Goal: Information Seeking & Learning: Learn about a topic

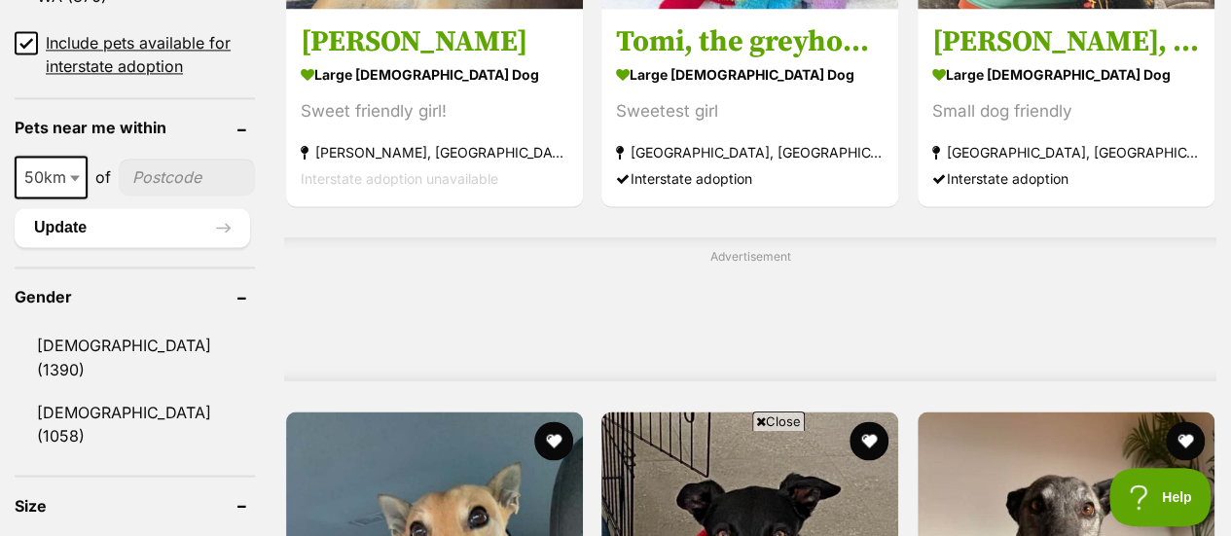
scroll to position [1557, 0]
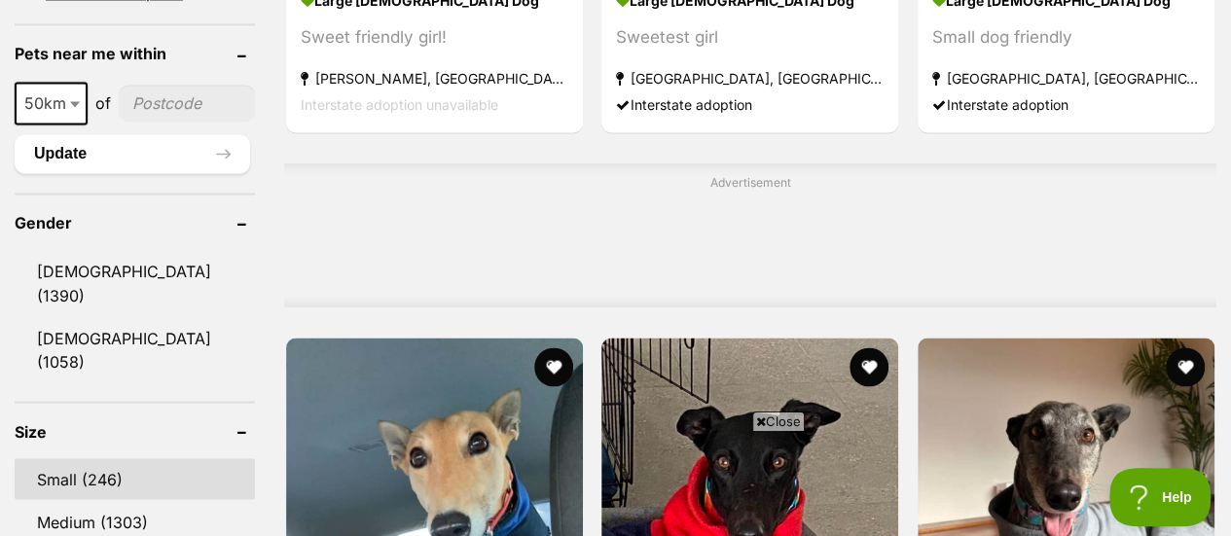
click at [65, 458] on link "Small (246)" at bounding box center [135, 478] width 240 height 41
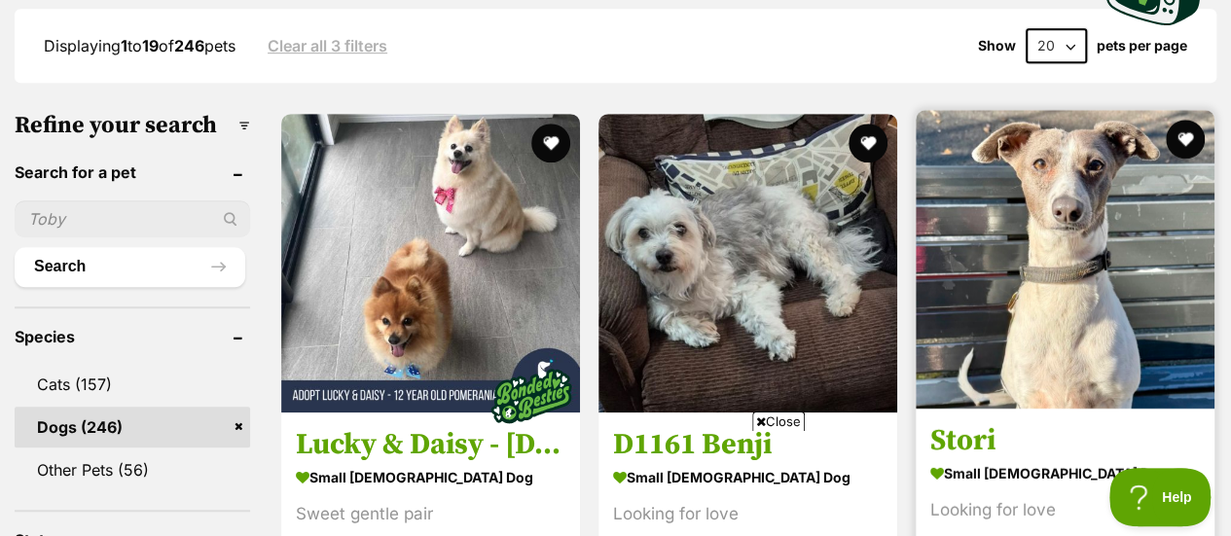
scroll to position [584, 0]
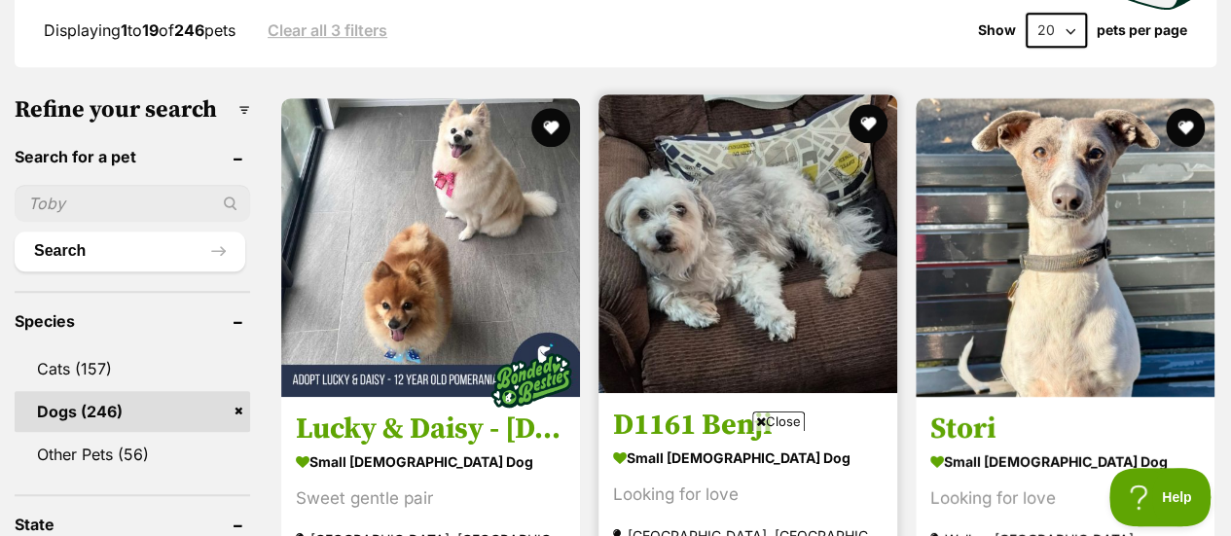
click at [761, 419] on icon at bounding box center [761, 421] width 10 height 13
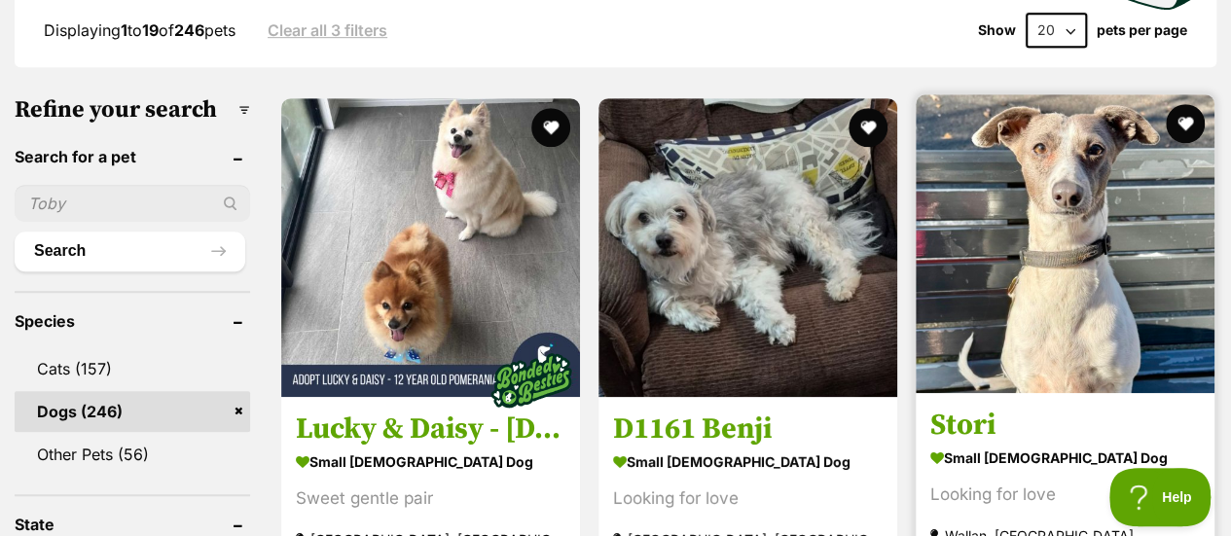
scroll to position [681, 0]
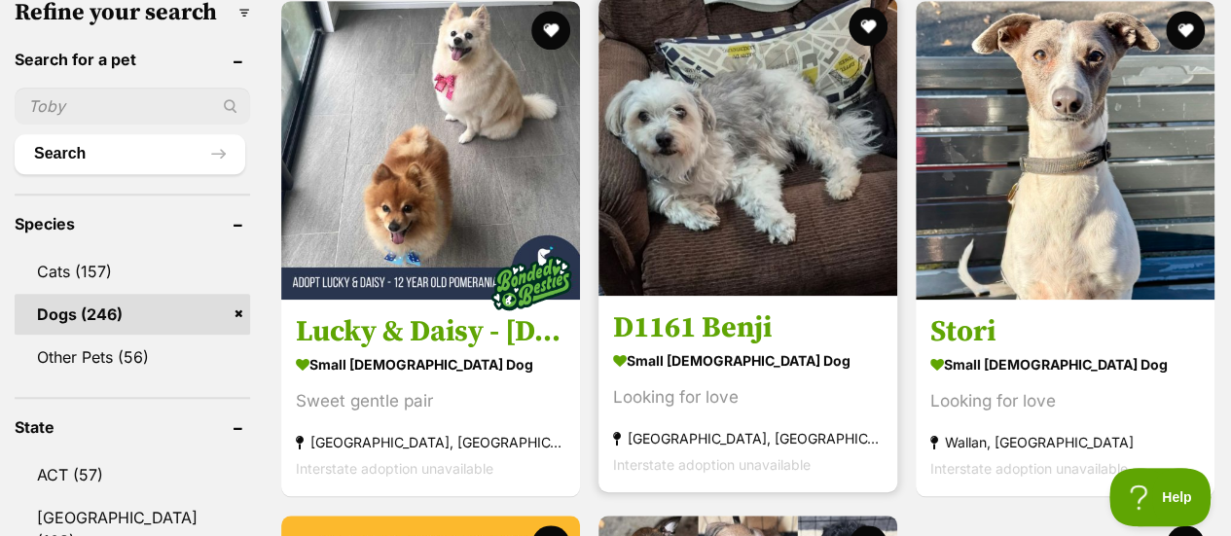
click at [710, 95] on img at bounding box center [747, 146] width 299 height 299
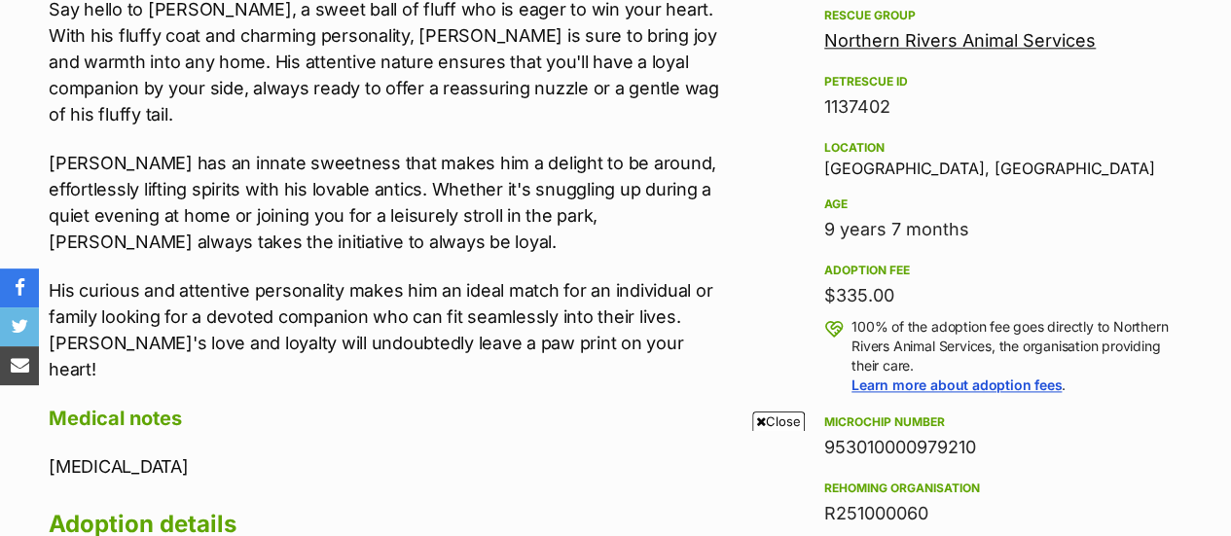
click at [760, 420] on icon at bounding box center [761, 421] width 10 height 13
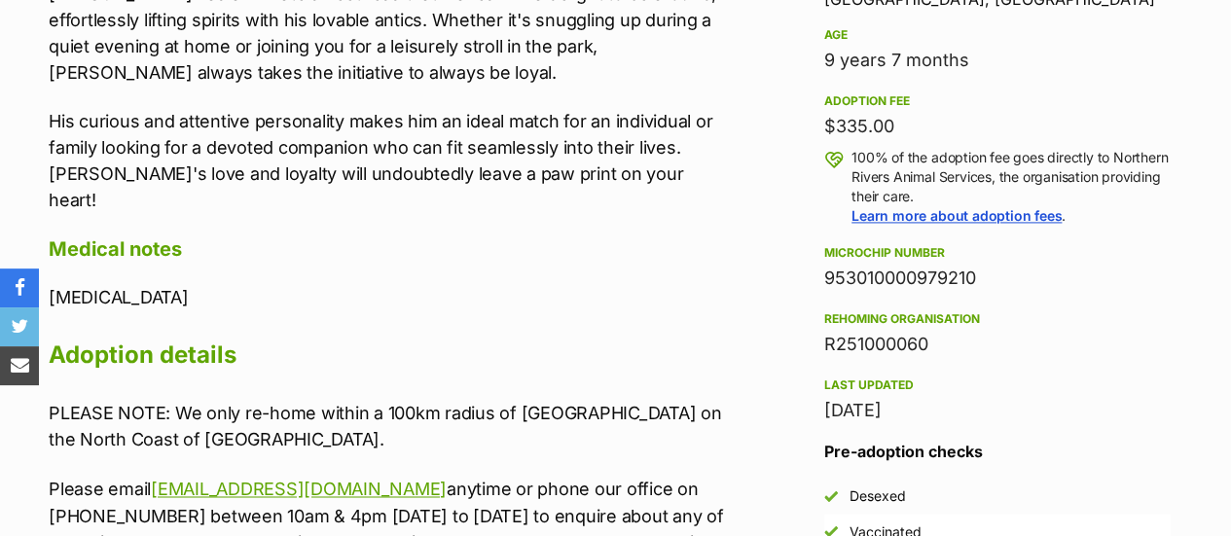
scroll to position [1265, 0]
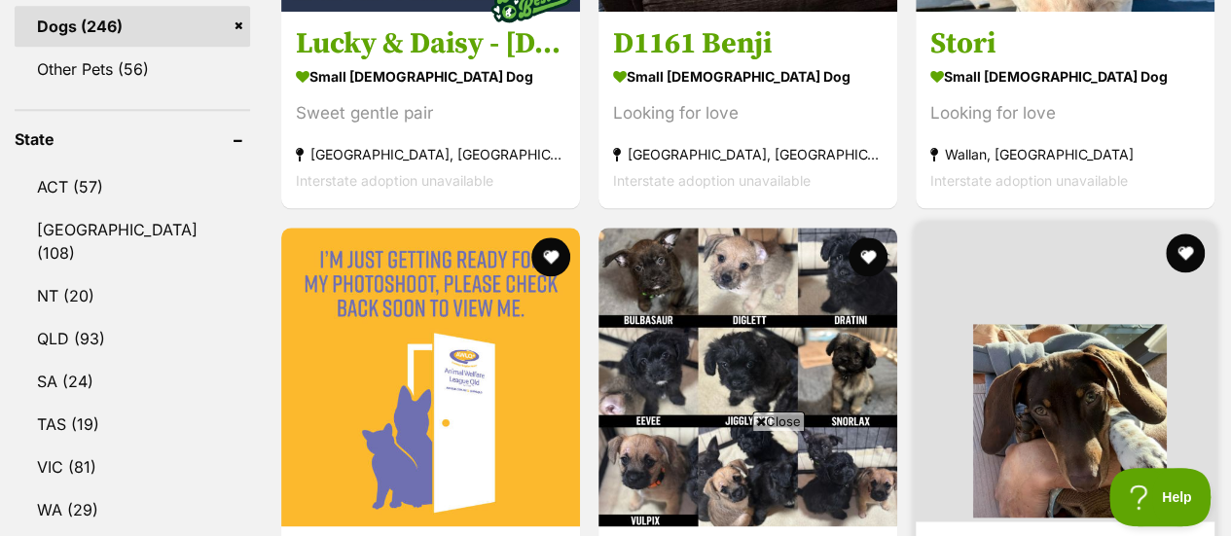
scroll to position [973, 0]
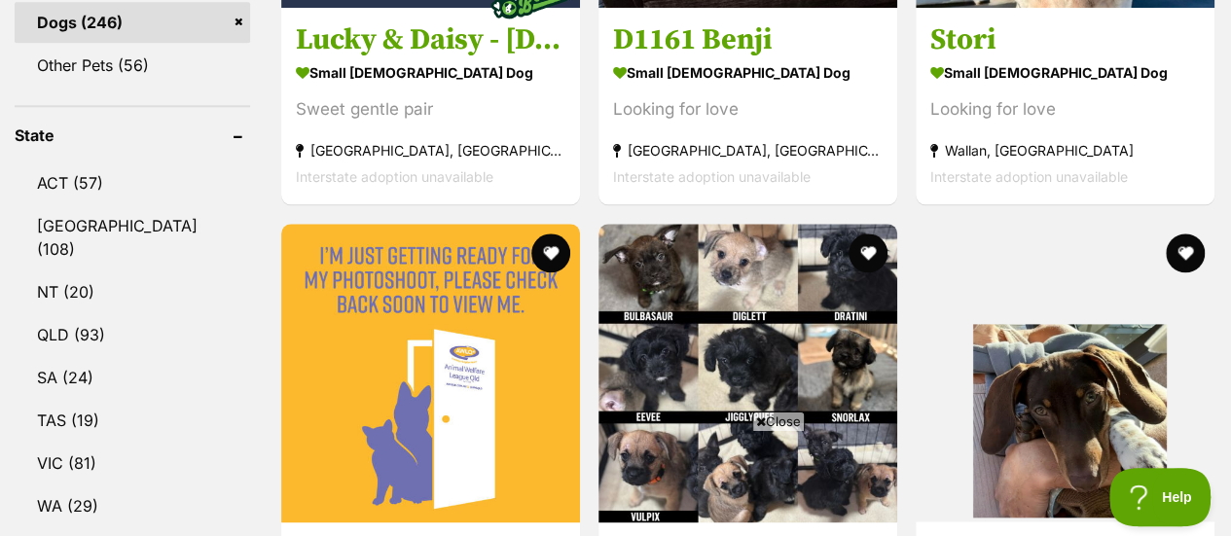
click at [756, 421] on icon at bounding box center [761, 421] width 10 height 13
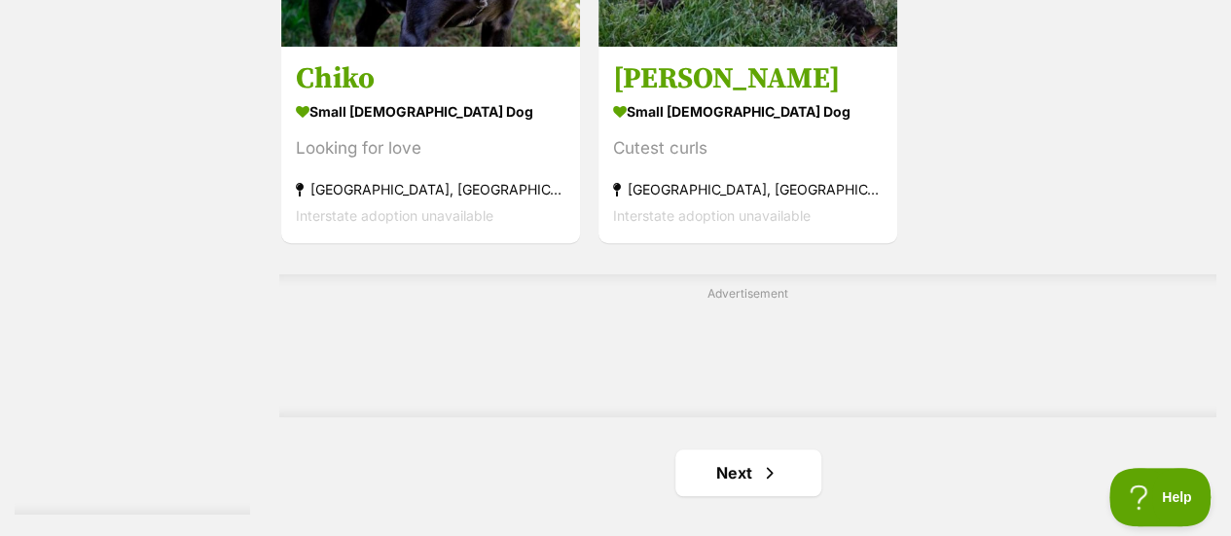
scroll to position [4476, 0]
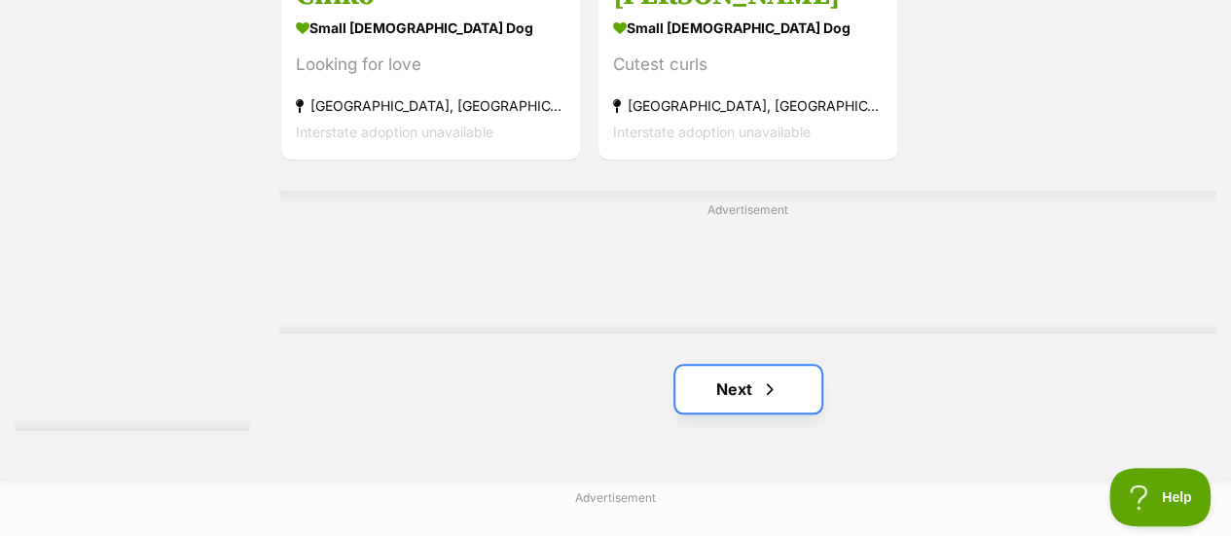
click at [741, 366] on link "Next" at bounding box center [748, 389] width 146 height 47
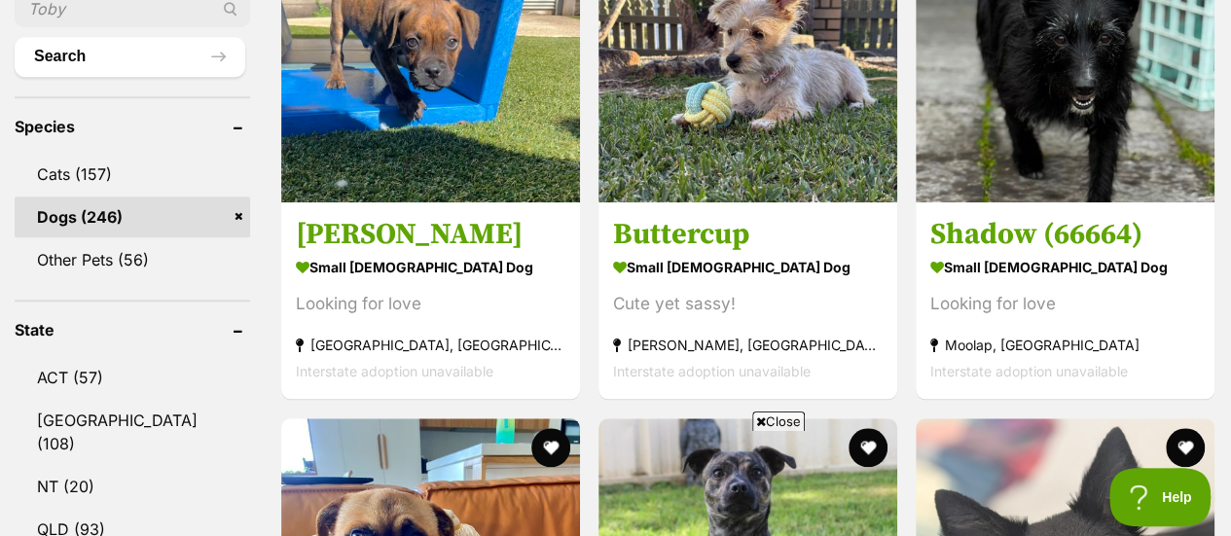
click at [760, 421] on icon at bounding box center [761, 421] width 10 height 13
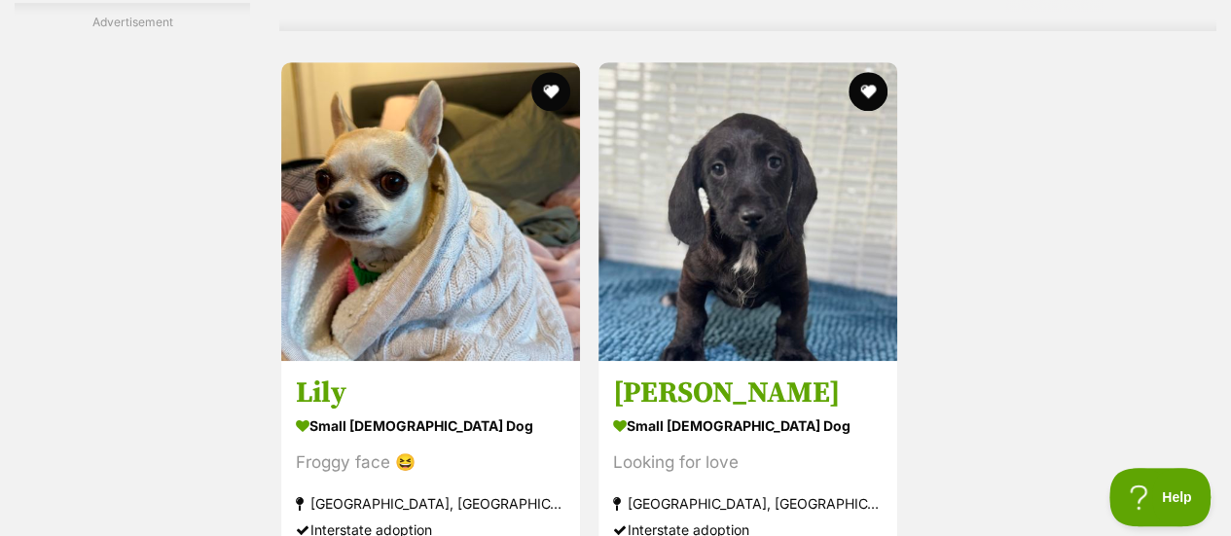
scroll to position [4378, 0]
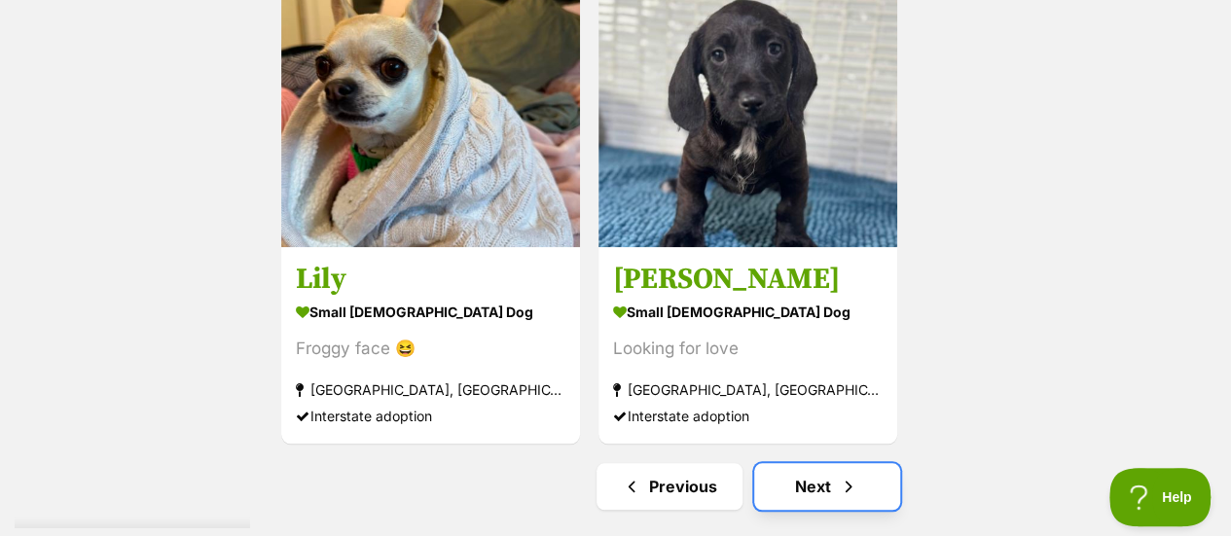
click at [814, 463] on link "Next" at bounding box center [827, 486] width 146 height 47
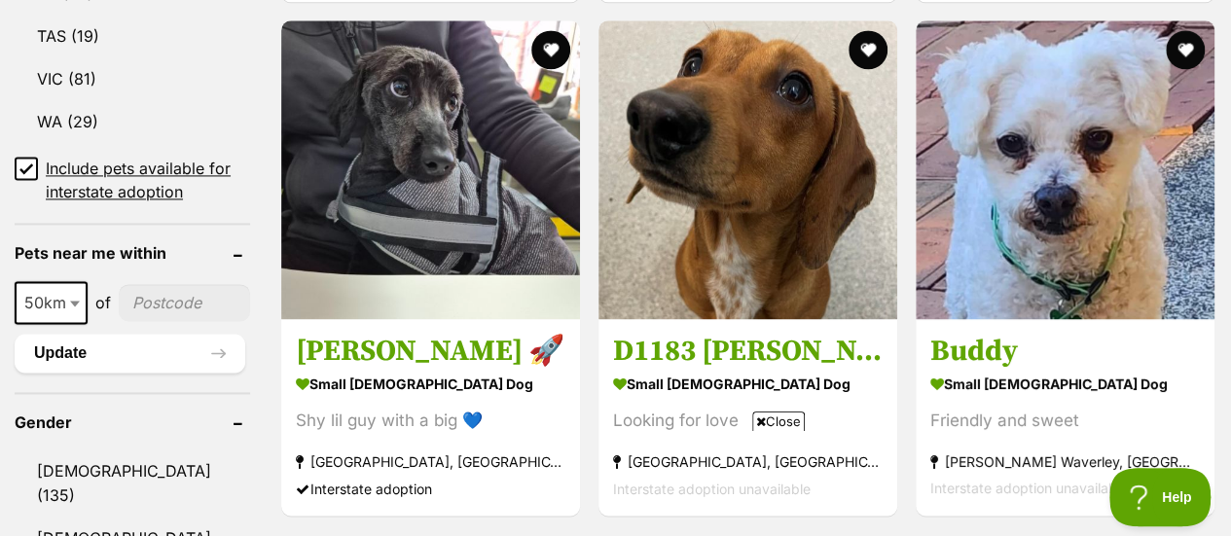
scroll to position [1362, 0]
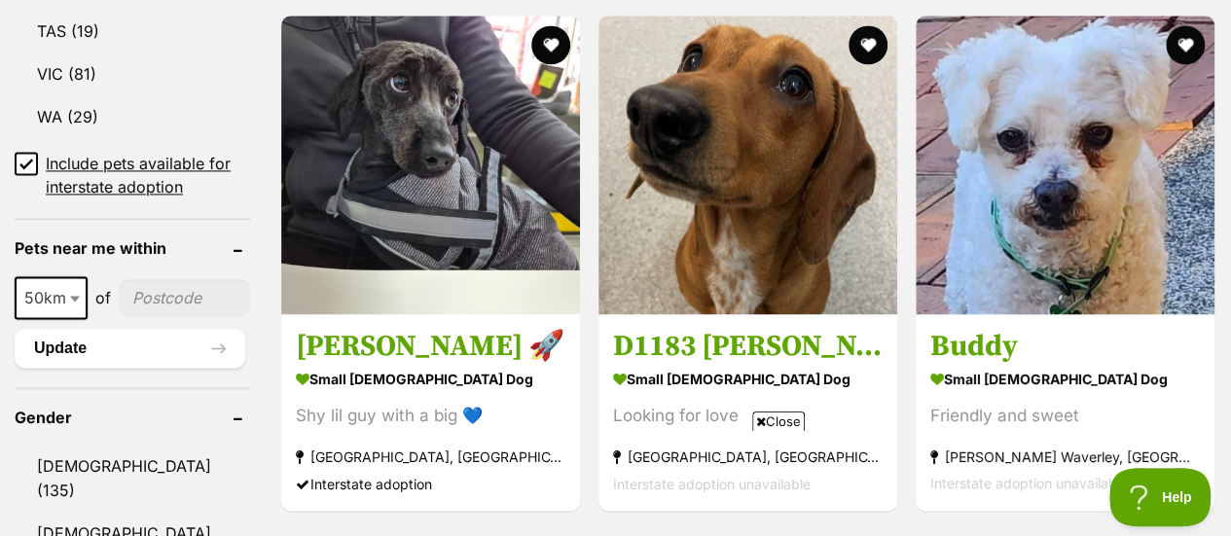
click at [756, 421] on icon at bounding box center [761, 421] width 10 height 13
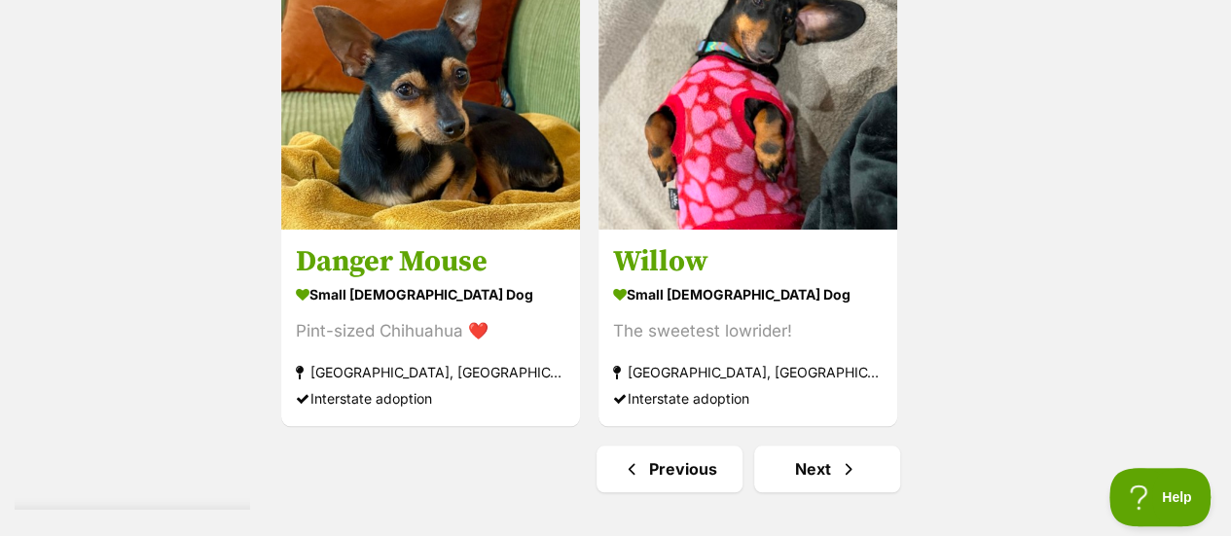
scroll to position [4670, 0]
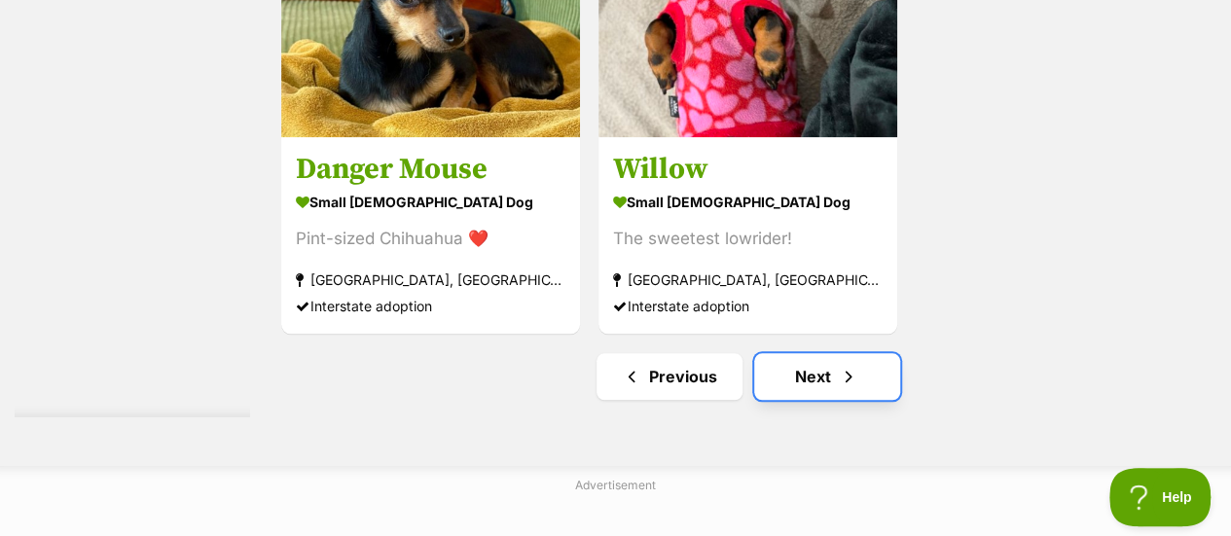
click at [821, 353] on link "Next" at bounding box center [827, 376] width 146 height 47
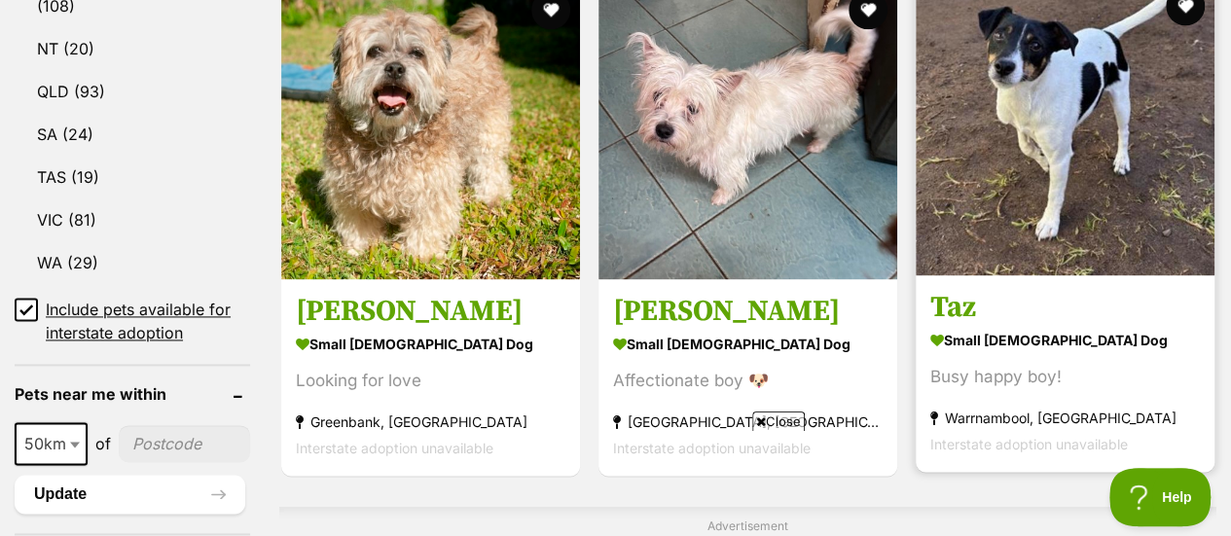
scroll to position [1362, 0]
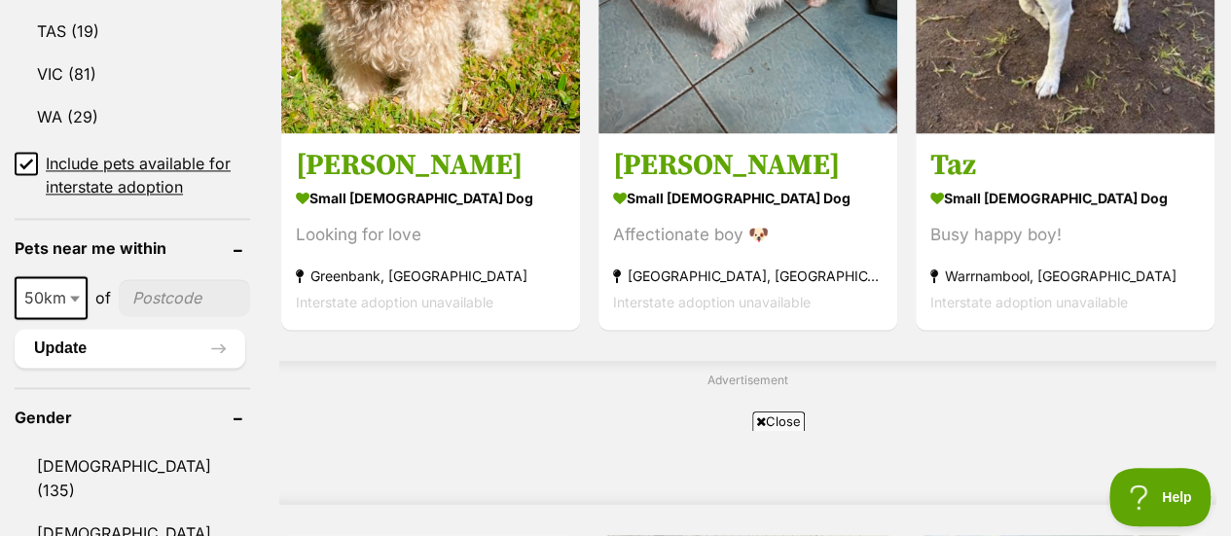
click at [756, 420] on icon at bounding box center [761, 421] width 10 height 13
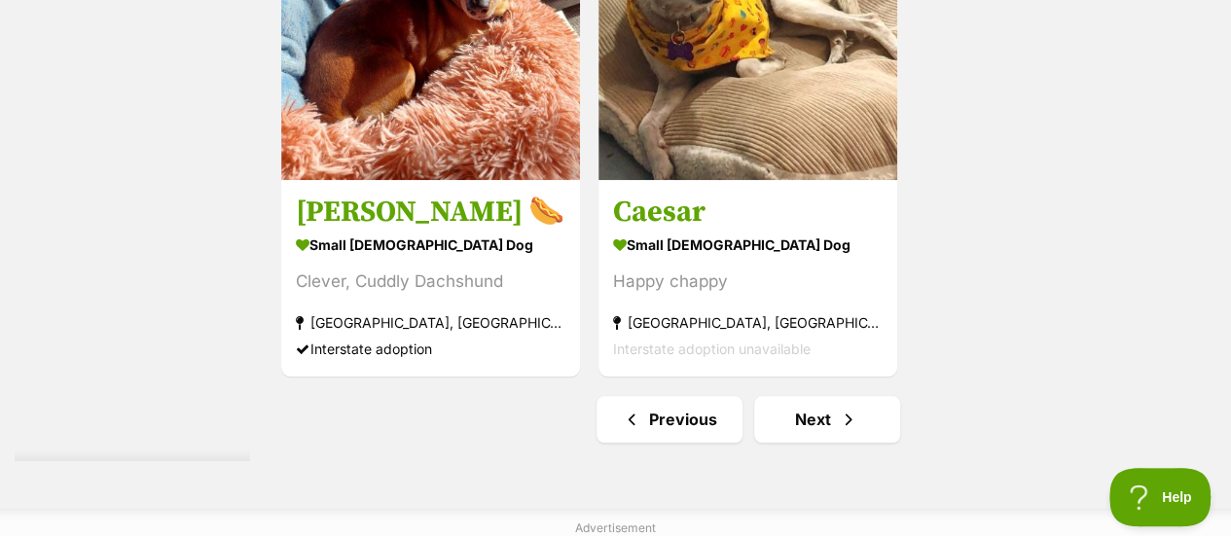
scroll to position [4476, 0]
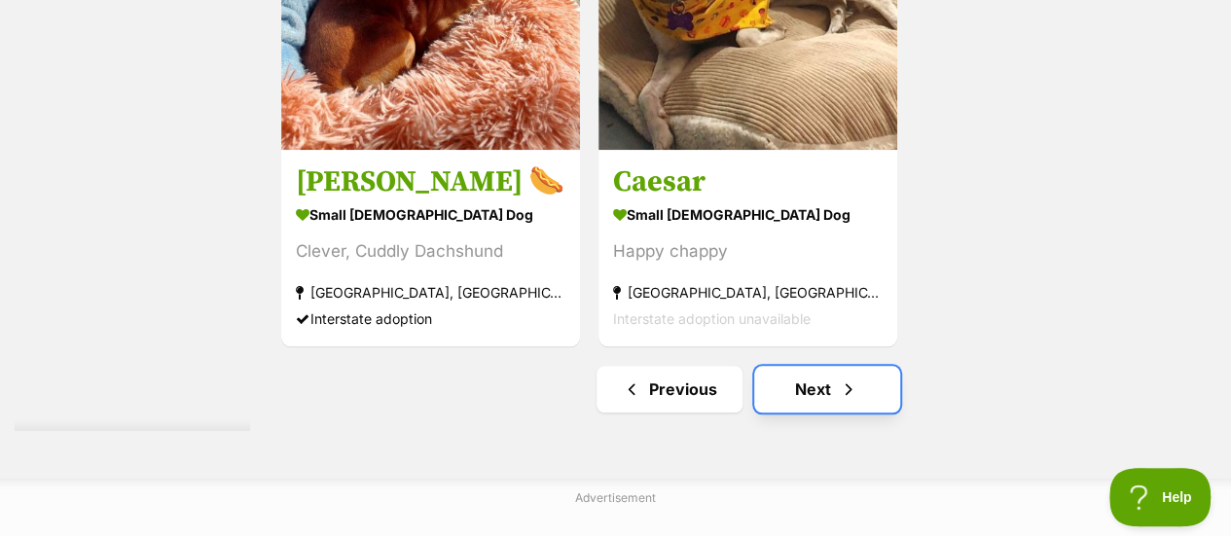
click at [816, 366] on link "Next" at bounding box center [827, 389] width 146 height 47
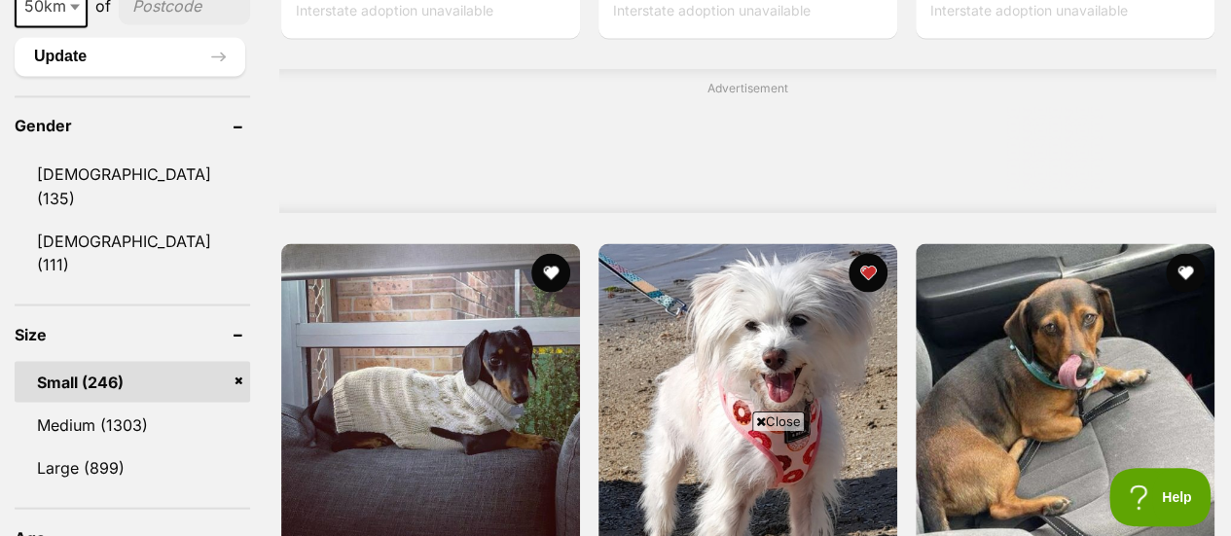
click at [757, 421] on icon at bounding box center [761, 421] width 10 height 13
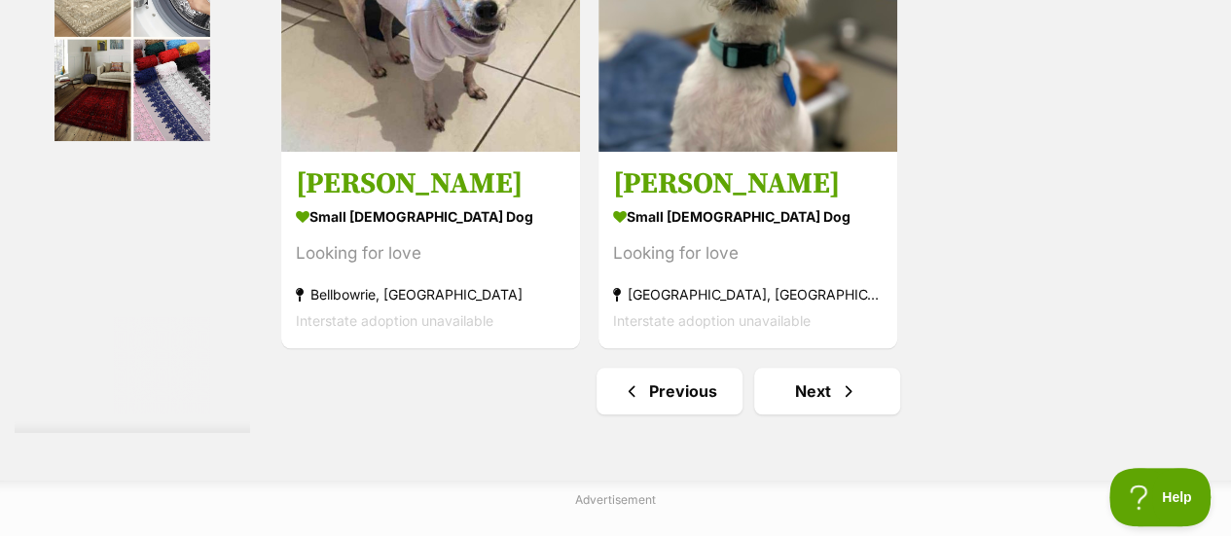
scroll to position [4476, 0]
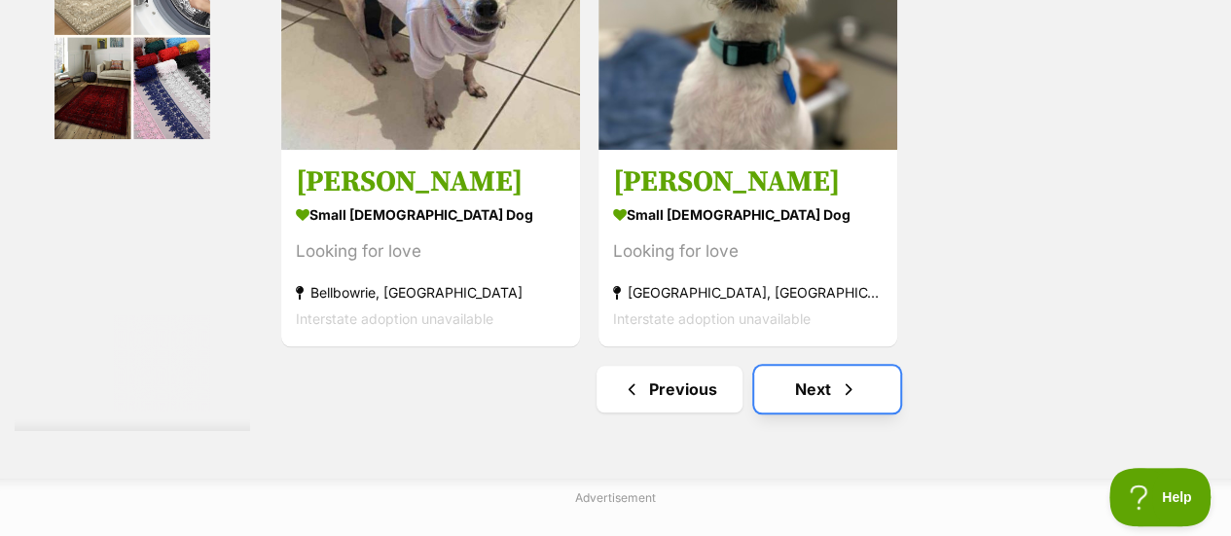
click at [817, 366] on link "Next" at bounding box center [827, 389] width 146 height 47
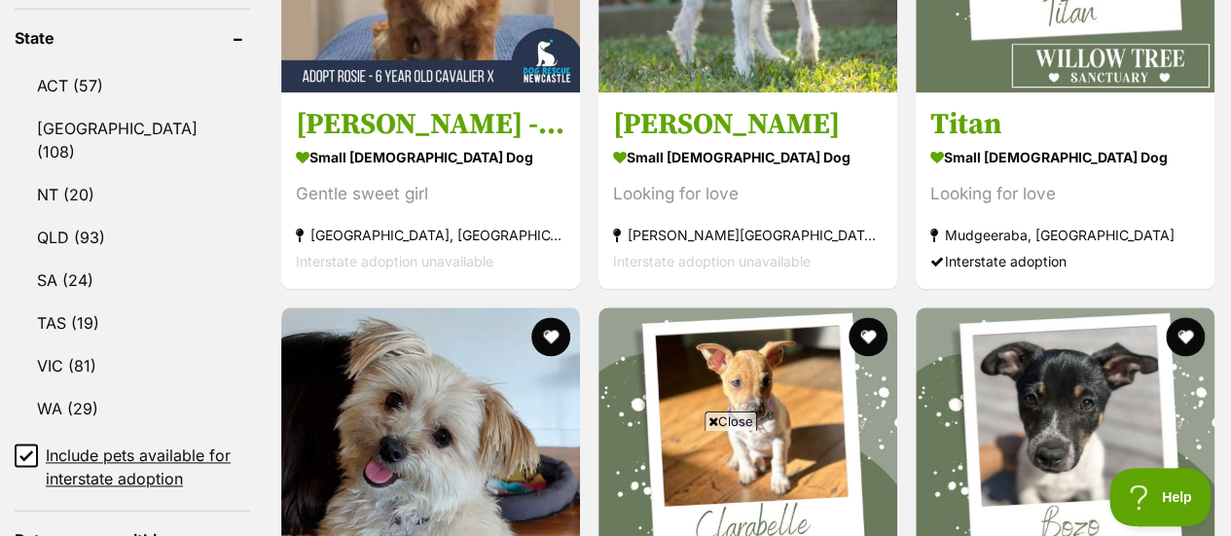
click at [709, 422] on icon at bounding box center [713, 421] width 10 height 13
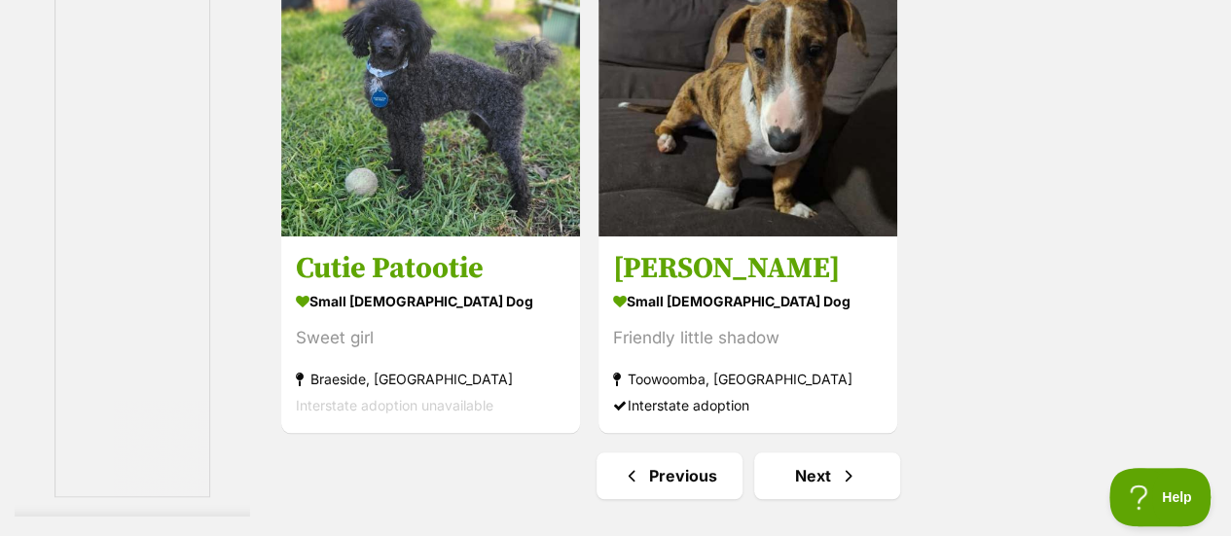
scroll to position [4573, 0]
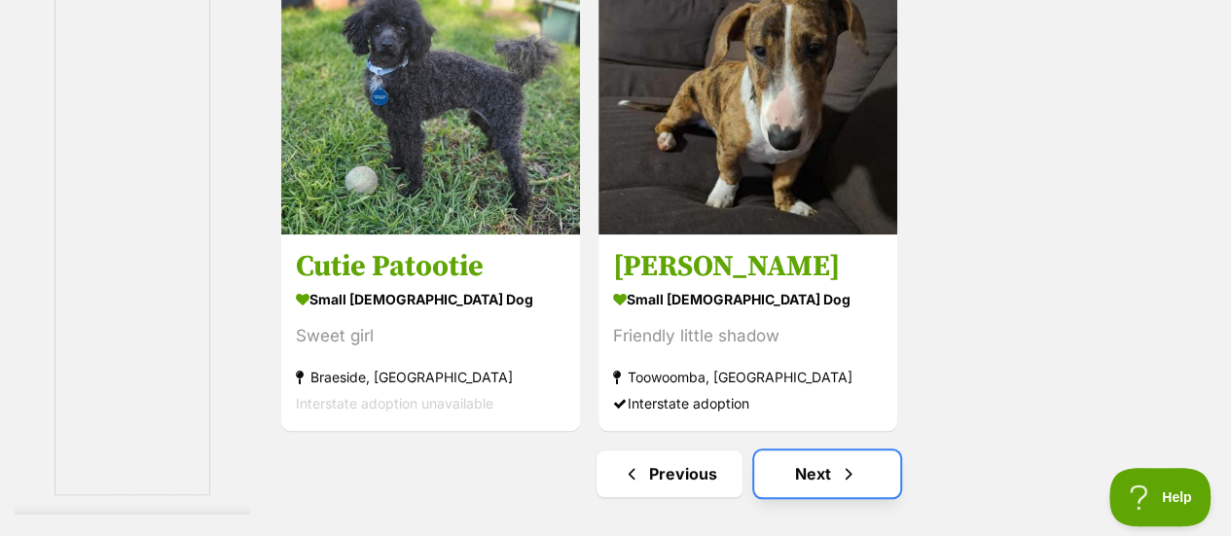
click at [823, 450] on link "Next" at bounding box center [827, 473] width 146 height 47
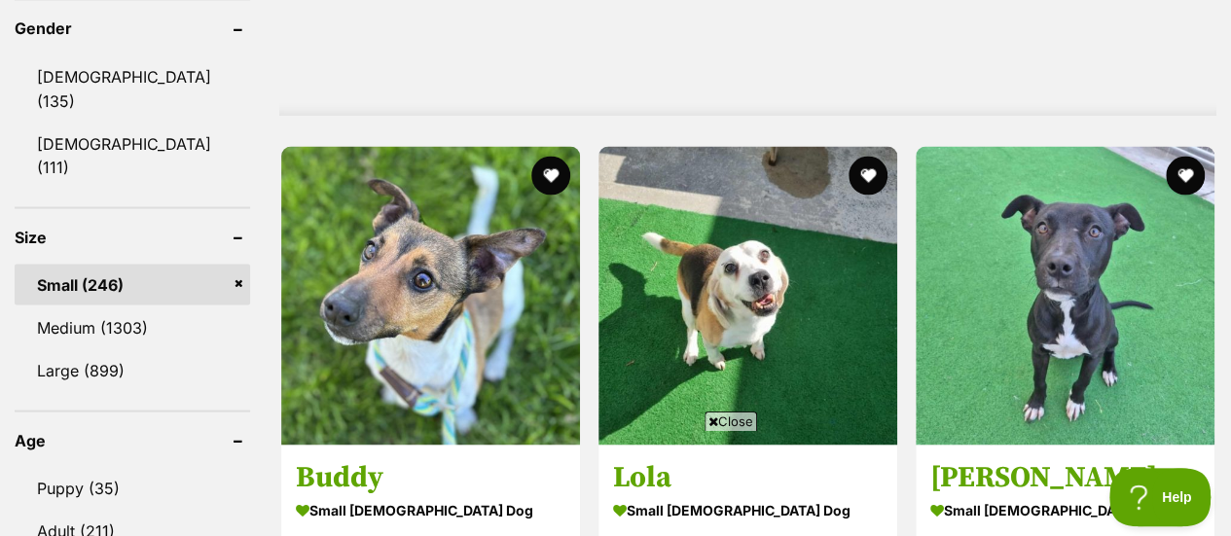
click at [709, 420] on icon at bounding box center [713, 421] width 10 height 13
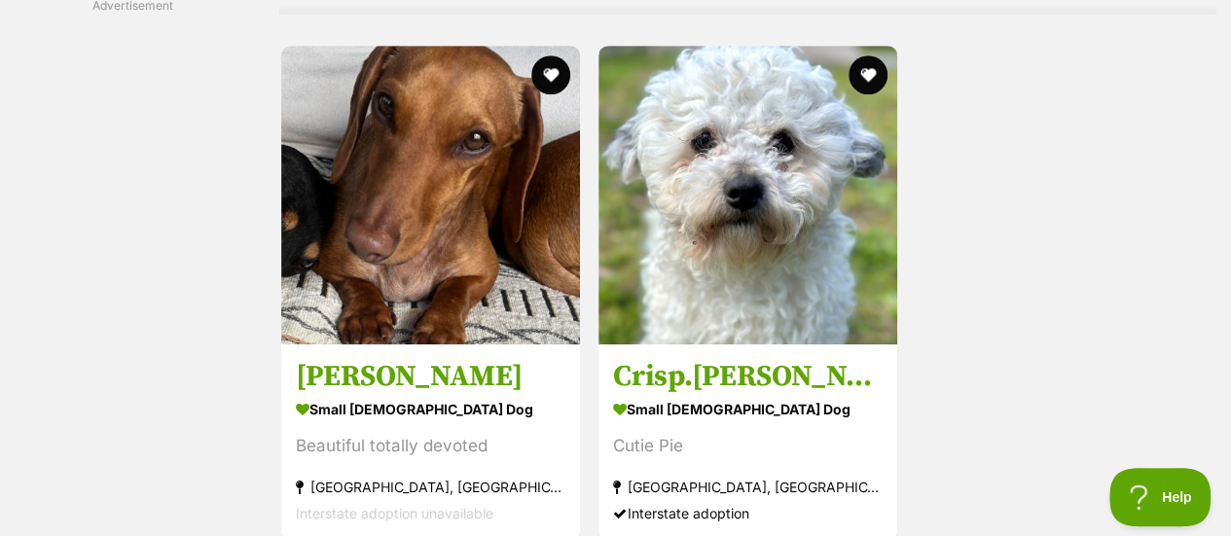
scroll to position [4378, 0]
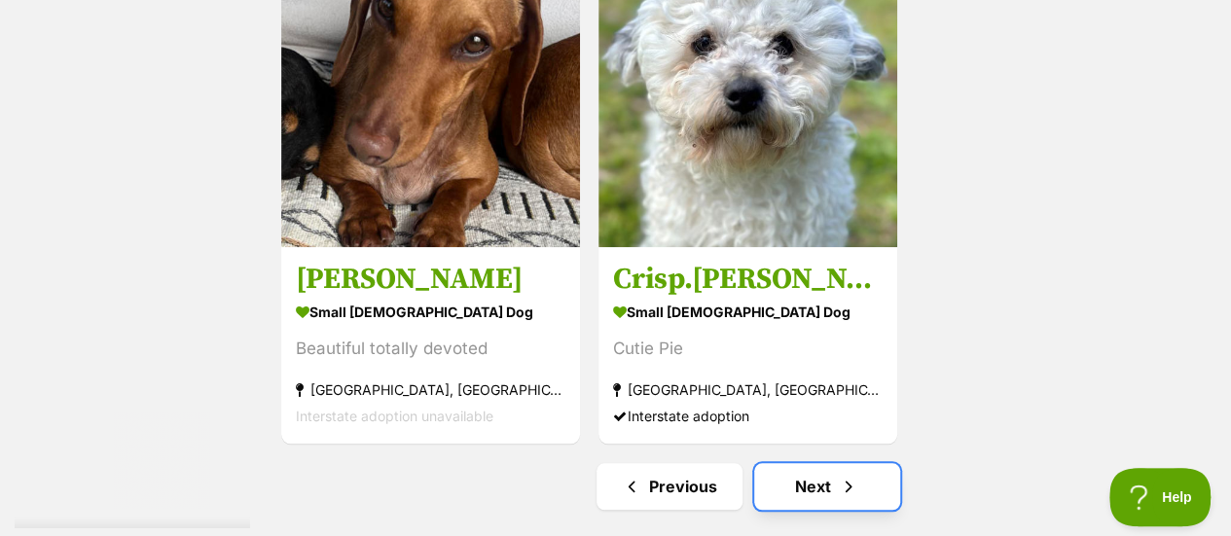
click at [813, 463] on link "Next" at bounding box center [827, 486] width 146 height 47
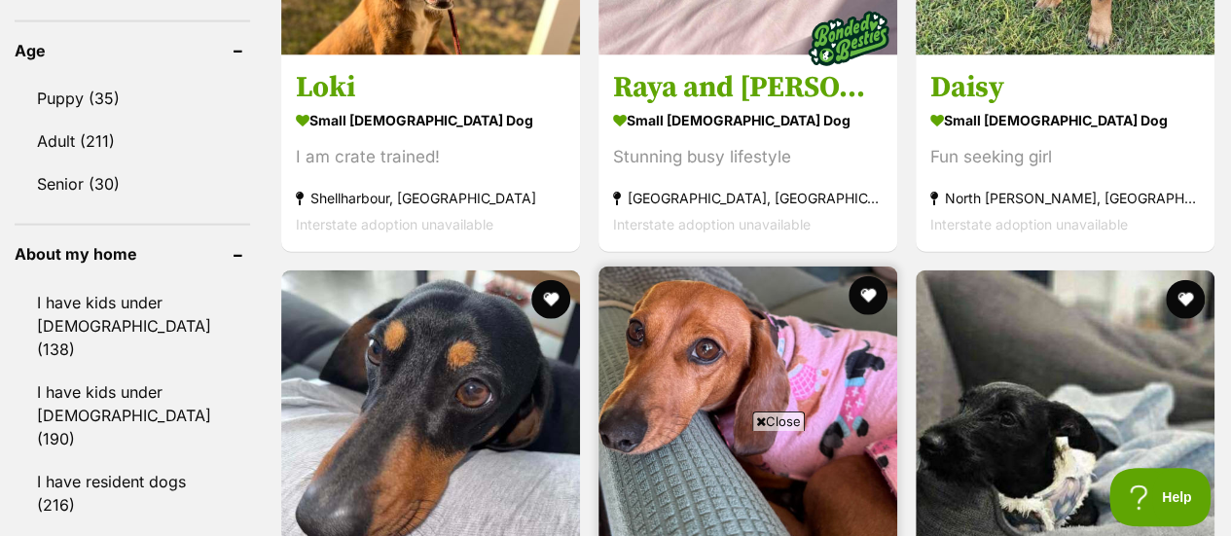
scroll to position [2432, 0]
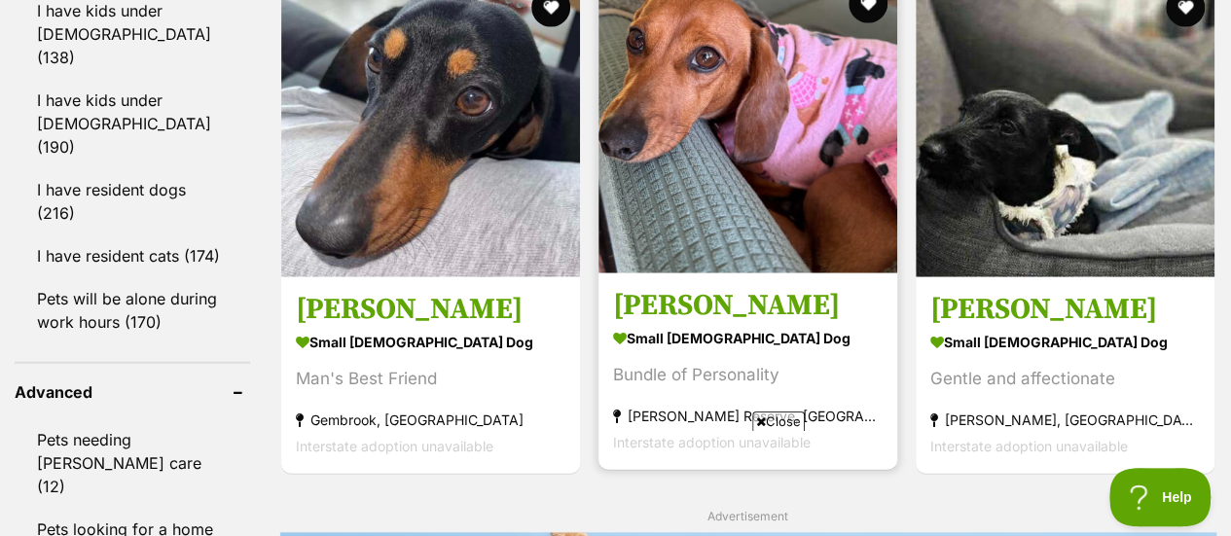
click at [760, 419] on icon at bounding box center [761, 421] width 10 height 13
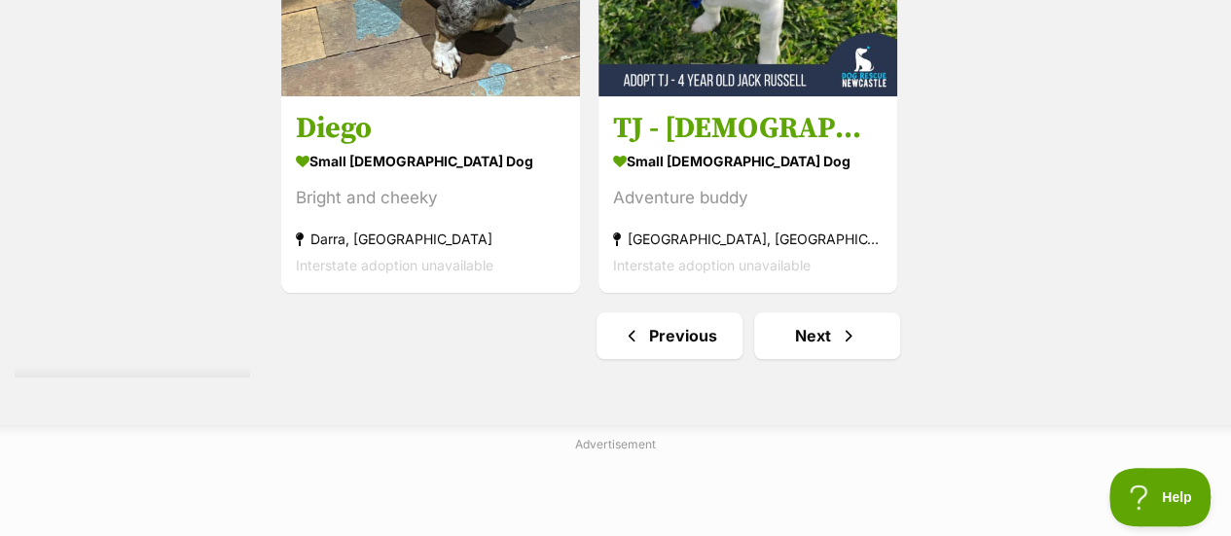
scroll to position [4573, 0]
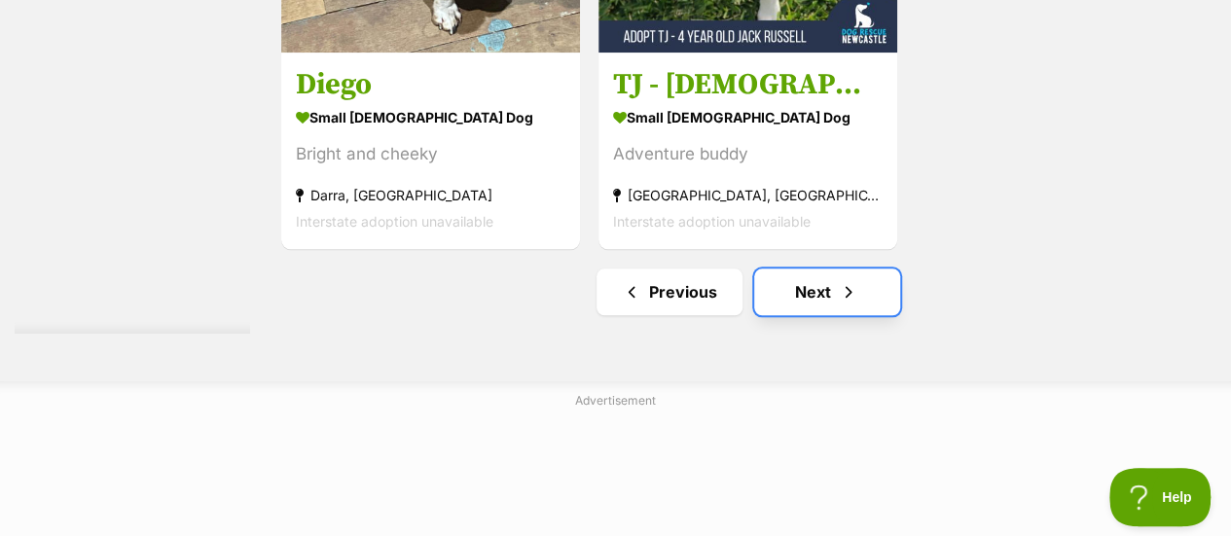
click at [827, 269] on link "Next" at bounding box center [827, 292] width 146 height 47
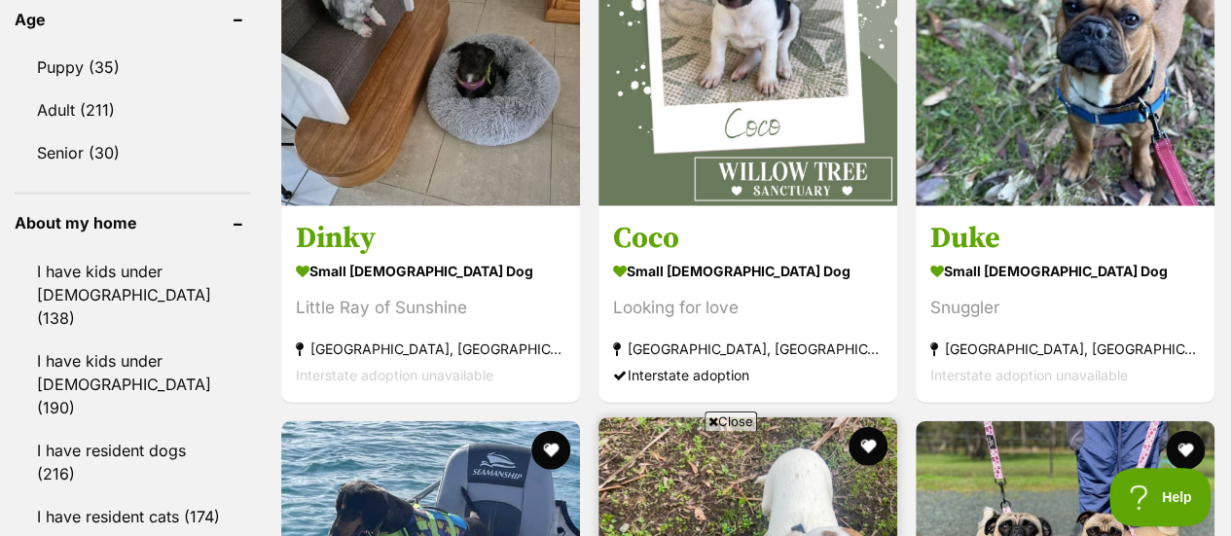
scroll to position [2238, 0]
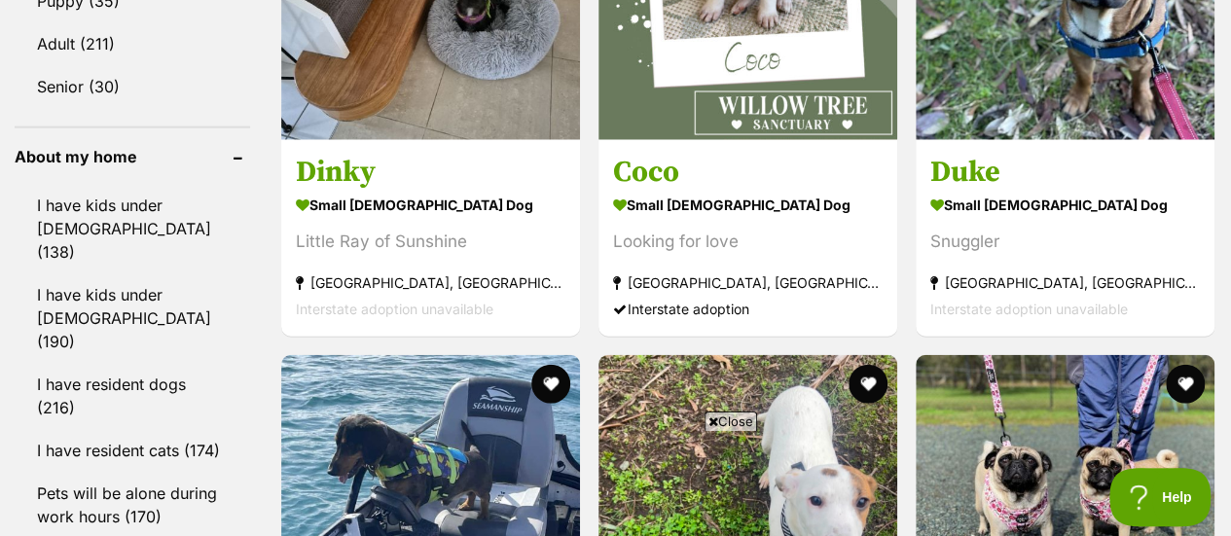
click at [708, 422] on icon at bounding box center [713, 421] width 10 height 13
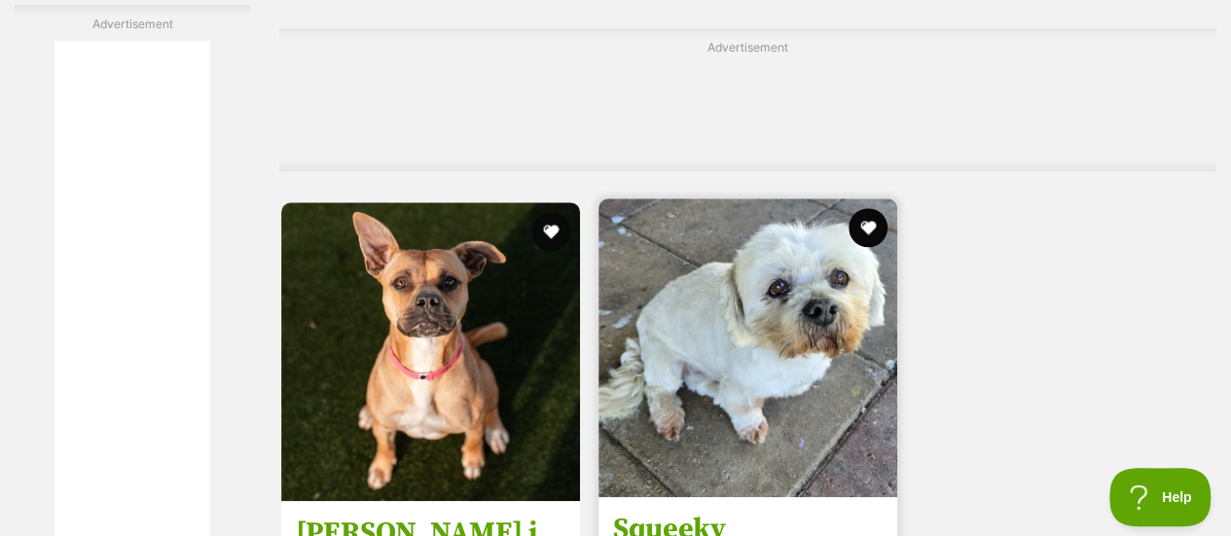
scroll to position [4573, 0]
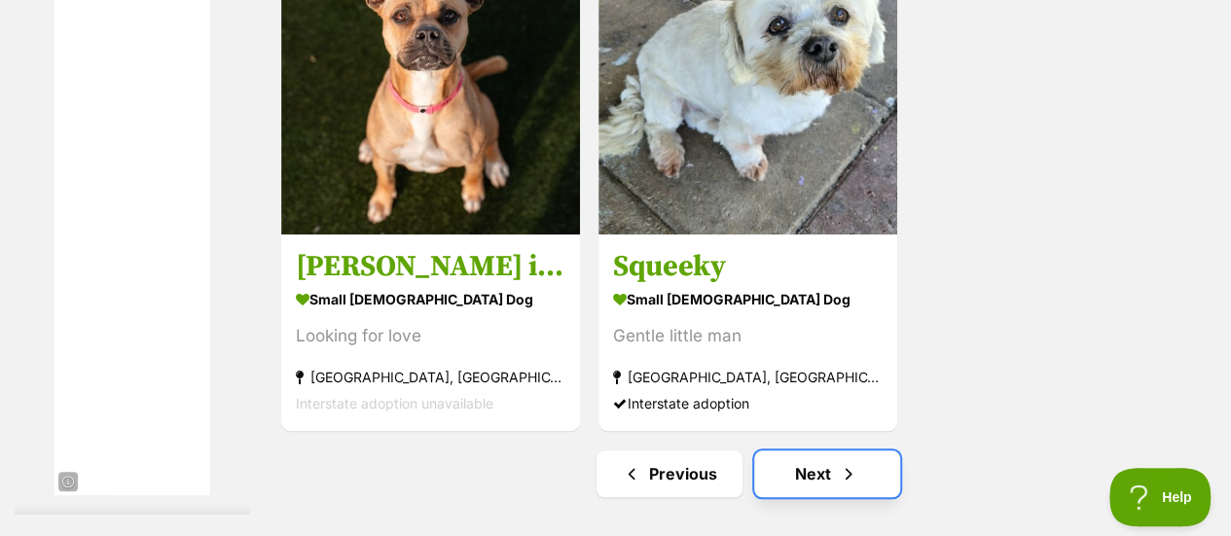
click at [819, 450] on link "Next" at bounding box center [827, 473] width 146 height 47
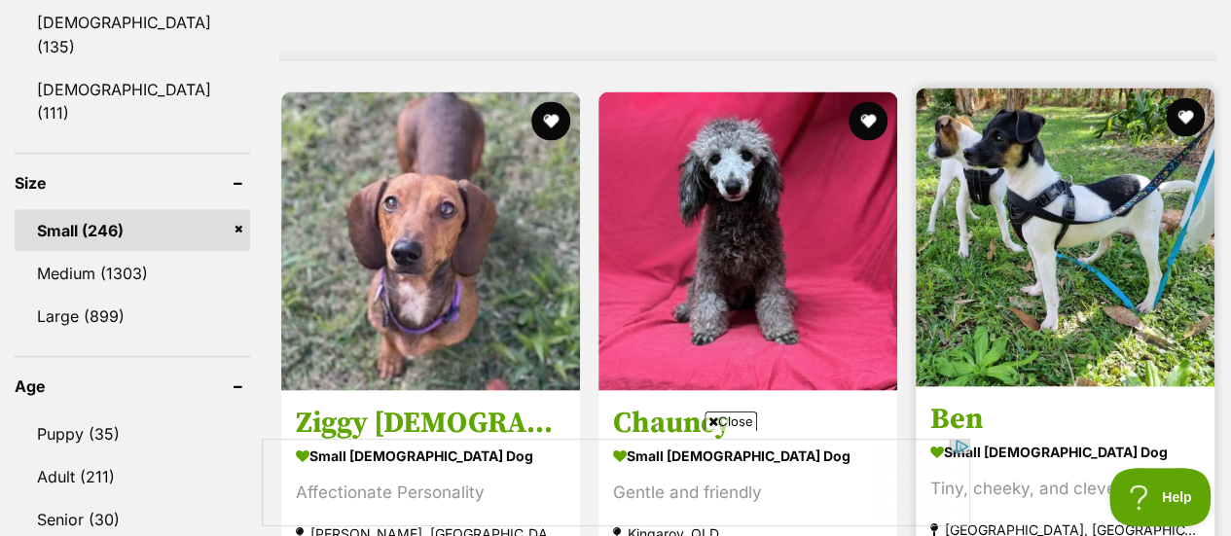
scroll to position [1849, 0]
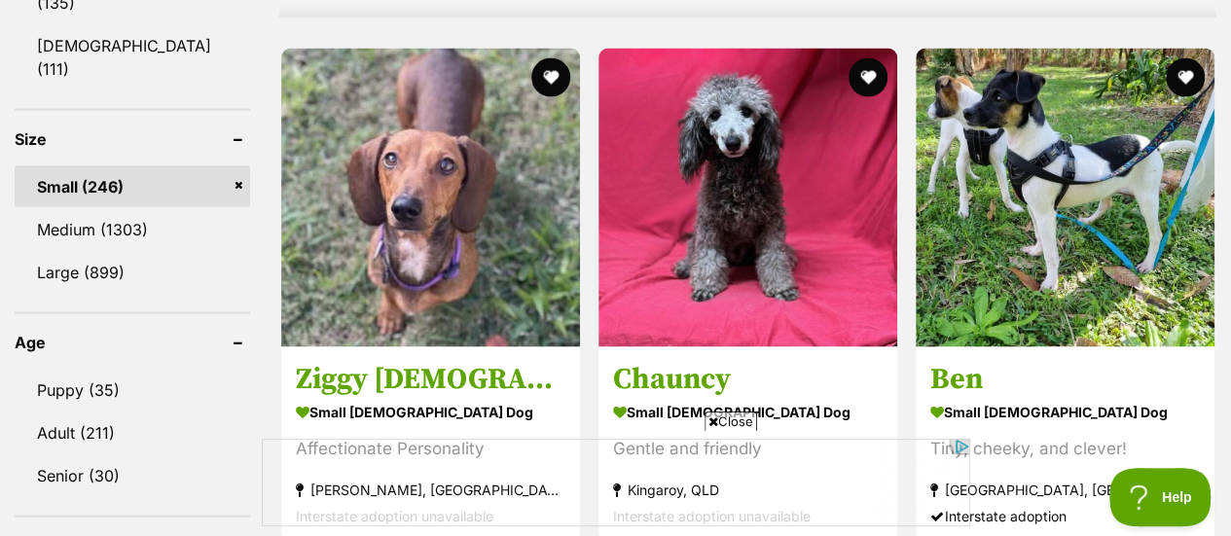
click at [708, 420] on icon at bounding box center [713, 421] width 10 height 13
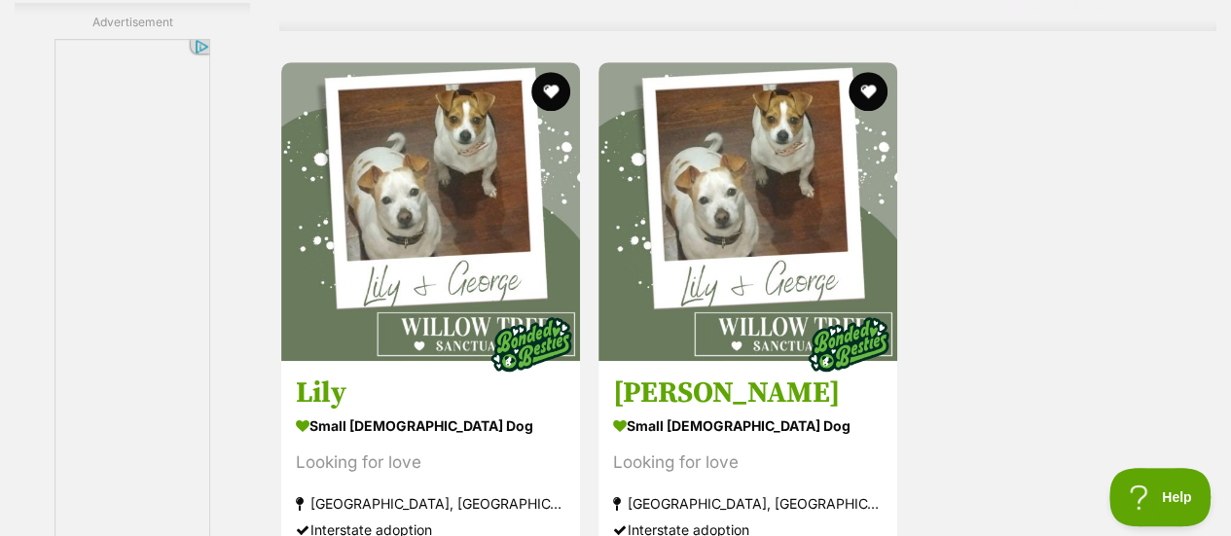
scroll to position [4378, 0]
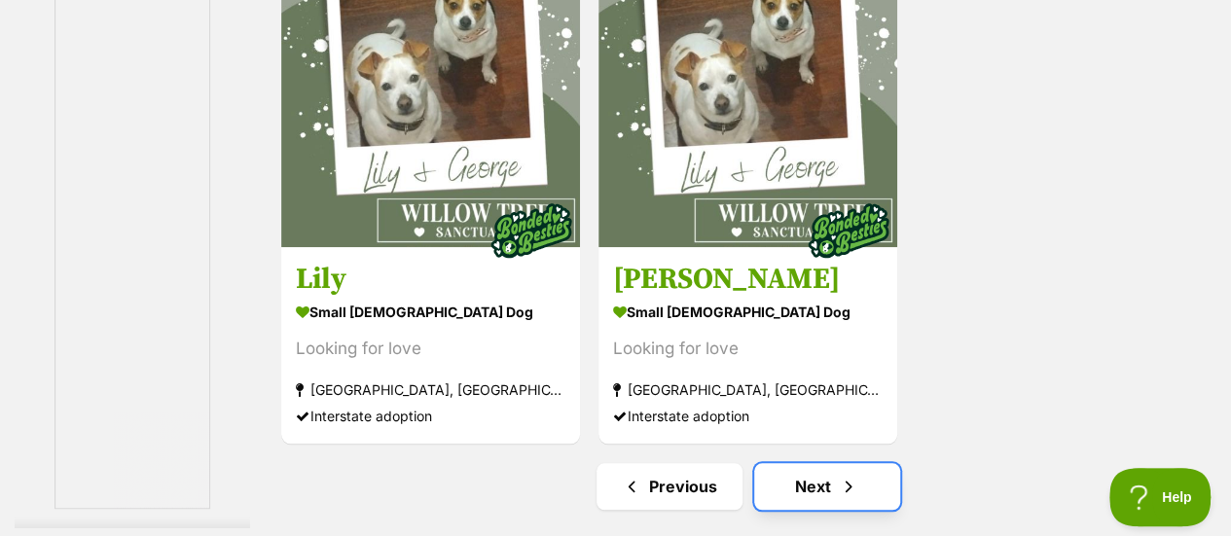
click at [815, 463] on link "Next" at bounding box center [827, 486] width 146 height 47
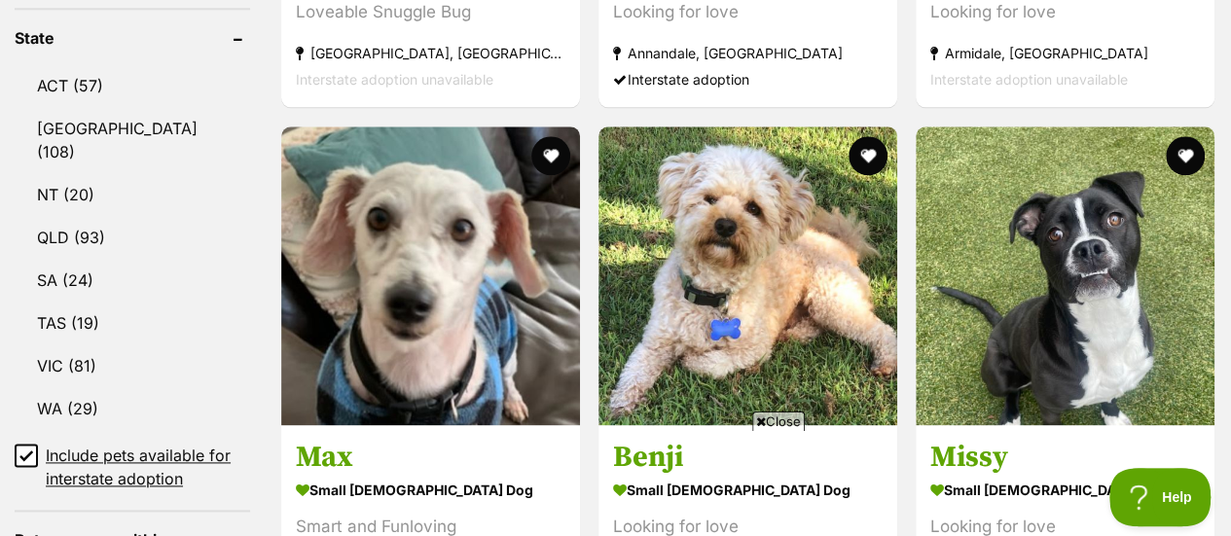
click at [756, 421] on icon at bounding box center [761, 421] width 10 height 13
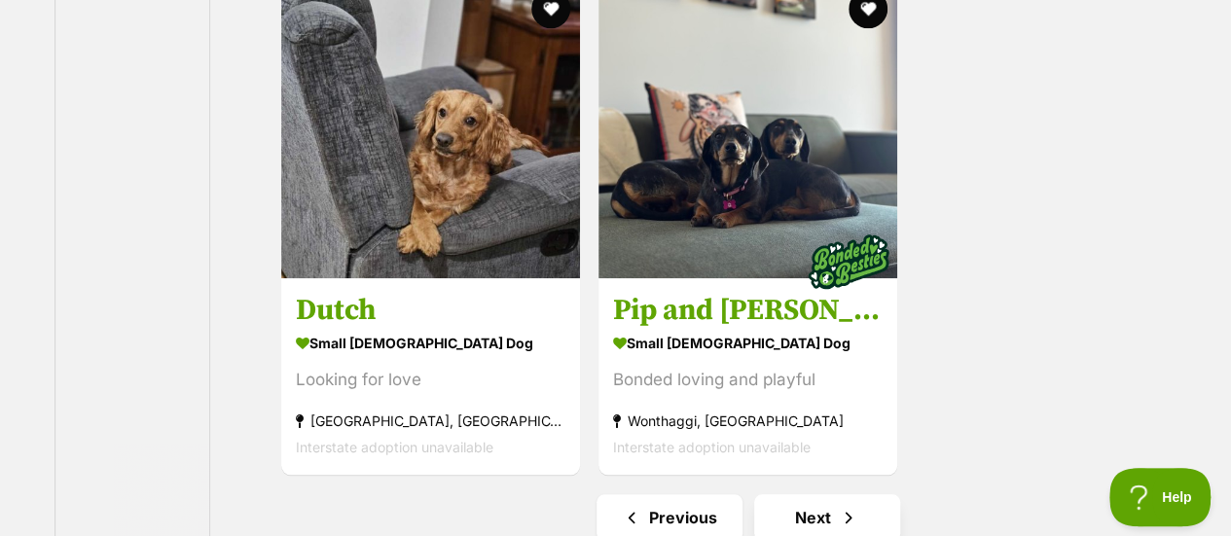
scroll to position [4378, 0]
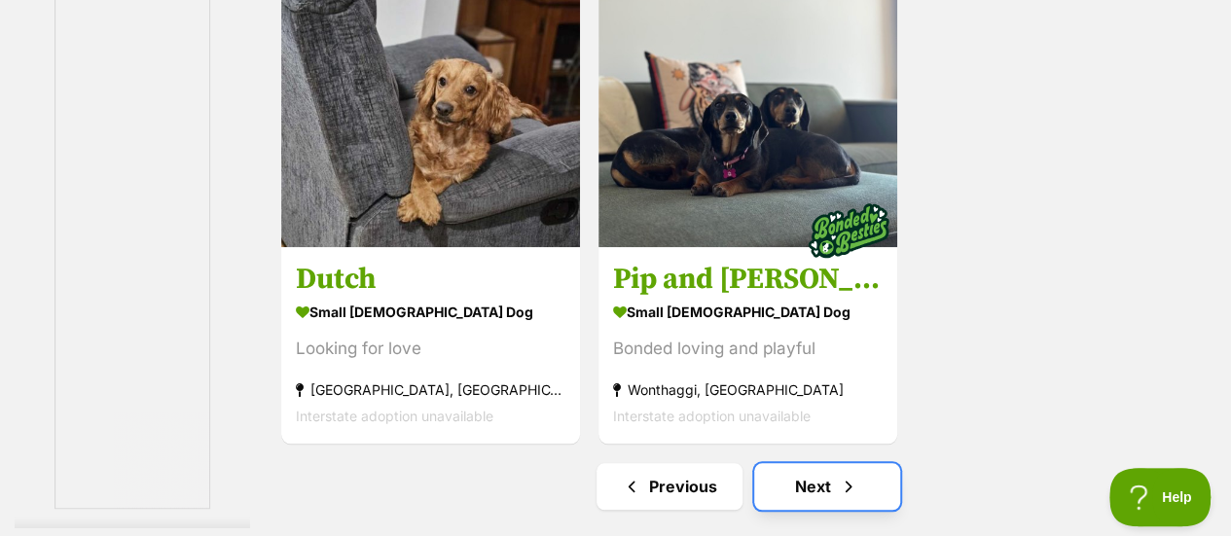
click at [813, 463] on link "Next" at bounding box center [827, 486] width 146 height 47
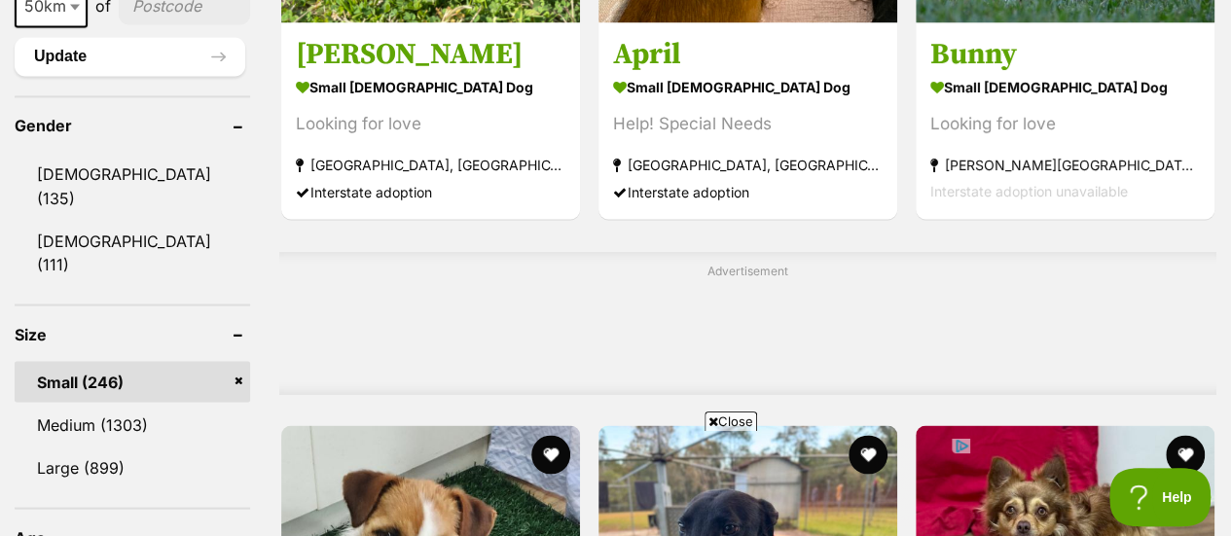
click at [708, 419] on icon at bounding box center [713, 421] width 10 height 13
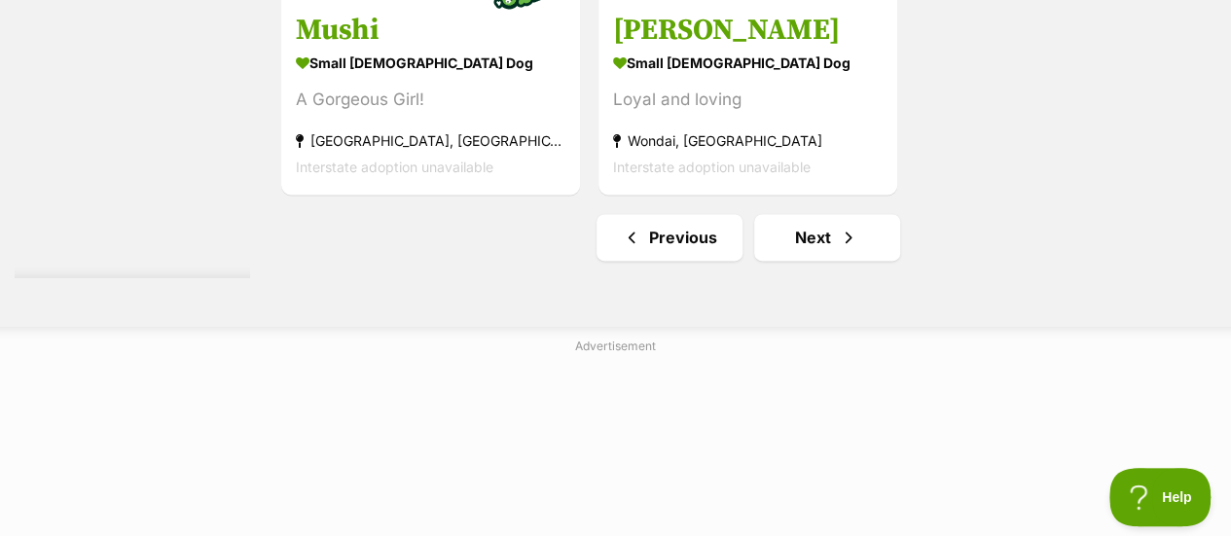
scroll to position [5157, 0]
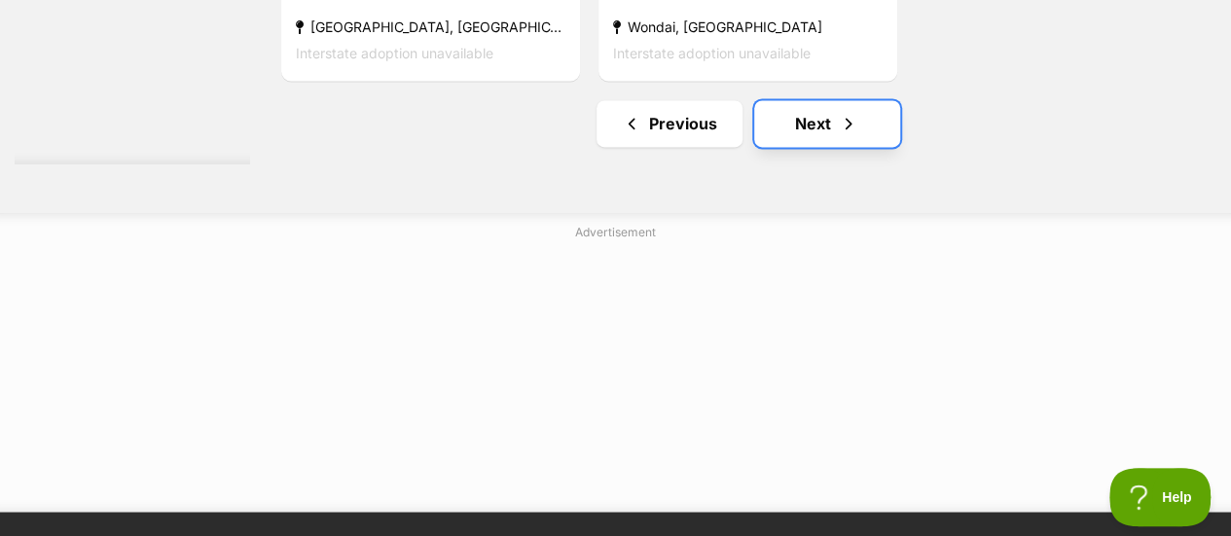
click at [819, 100] on link "Next" at bounding box center [827, 123] width 146 height 47
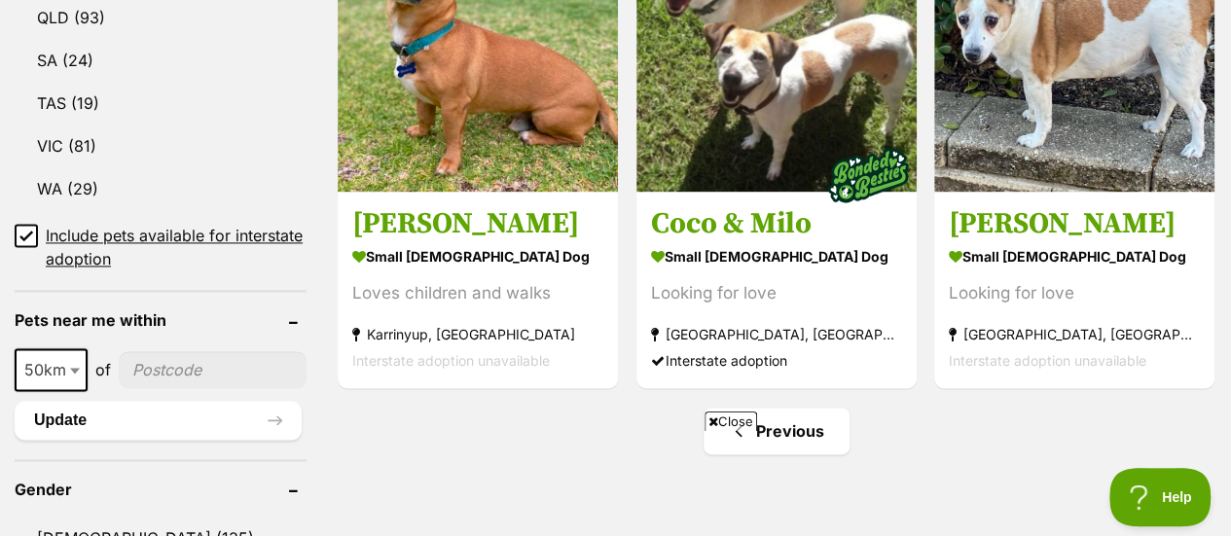
scroll to position [1459, 0]
